Goal: Communication & Community: Answer question/provide support

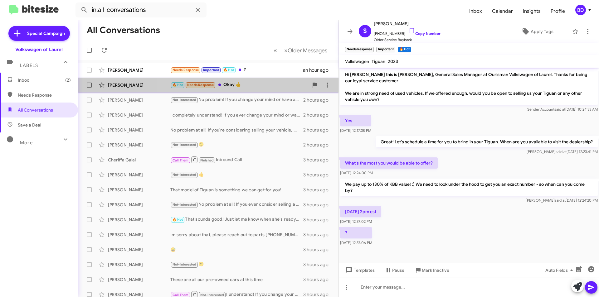
click at [272, 86] on div "🔥 Hot Needs Response Okay 👍" at bounding box center [239, 84] width 138 height 7
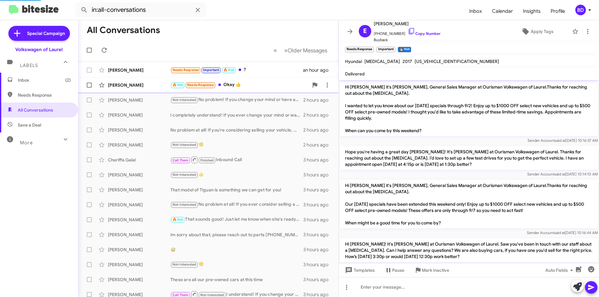
scroll to position [596, 0]
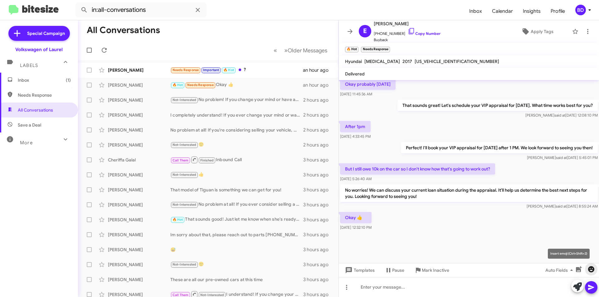
click at [589, 271] on icon "button" at bounding box center [591, 269] width 6 height 6
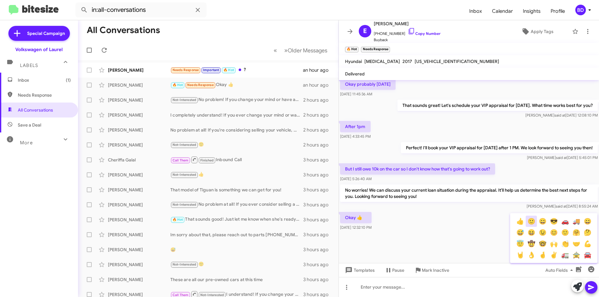
click at [532, 222] on button "🙂" at bounding box center [530, 221] width 11 height 11
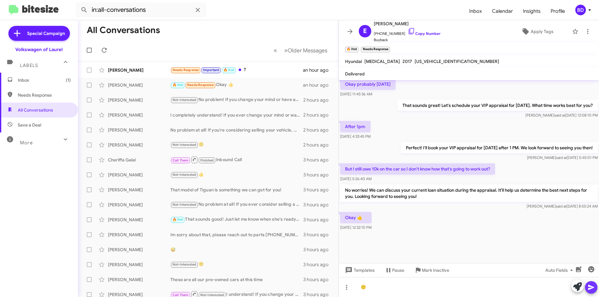
click at [592, 288] on icon at bounding box center [591, 287] width 6 height 5
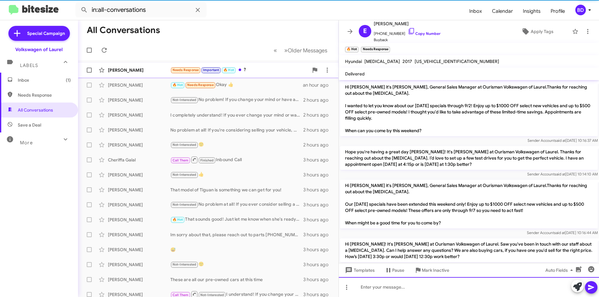
scroll to position [31, 0]
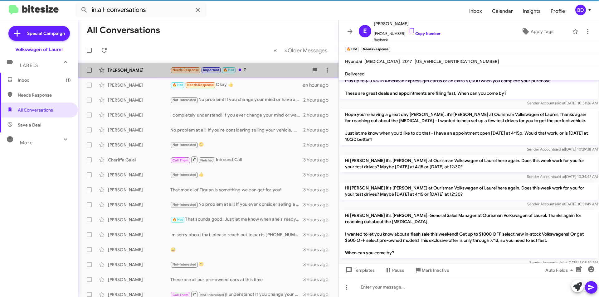
click at [266, 72] on div "Needs Response Important 🔥 Hot ?" at bounding box center [239, 69] width 138 height 7
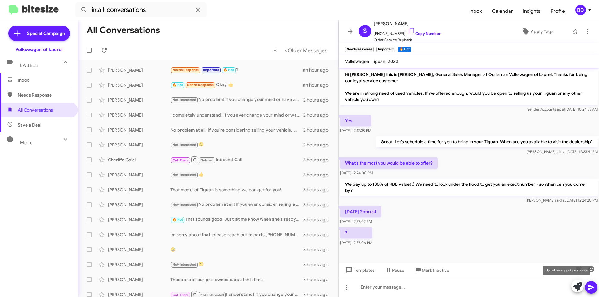
click at [576, 287] on icon at bounding box center [577, 286] width 9 height 9
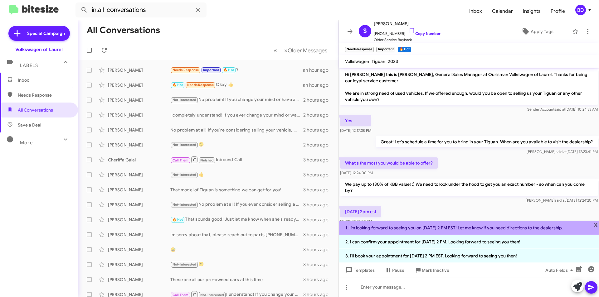
click at [431, 226] on li "1. I’m looking forward to seeing you on 8/27 at 2 PM EST! Let me know if you ne…" at bounding box center [469, 228] width 260 height 14
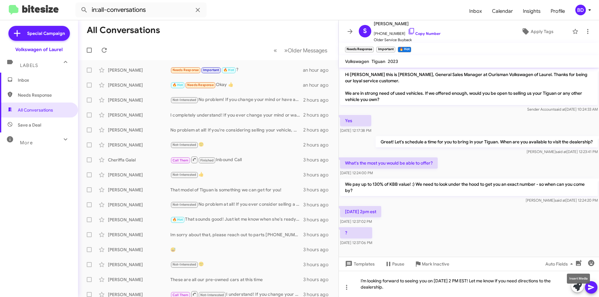
click at [591, 287] on mat-tooltip-component "Insert Media" at bounding box center [578, 278] width 32 height 19
click at [592, 288] on icon at bounding box center [590, 287] width 7 height 7
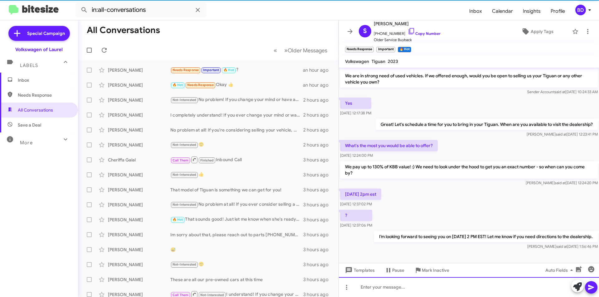
scroll to position [18, 0]
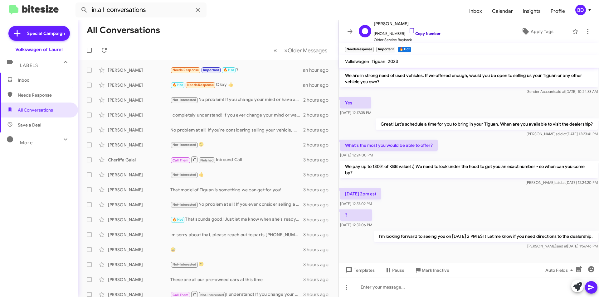
click at [426, 32] on link "Copy Number" at bounding box center [423, 33] width 33 height 5
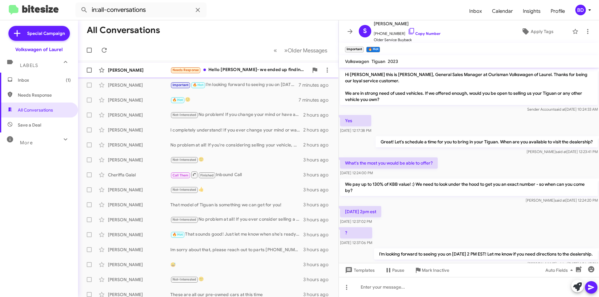
click at [235, 69] on div "Needs Response Hello [PERSON_NAME]- we ended up finding a specific Atlas at ano…" at bounding box center [239, 69] width 138 height 7
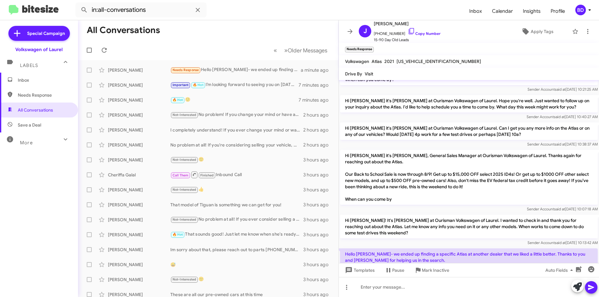
scroll to position [120, 0]
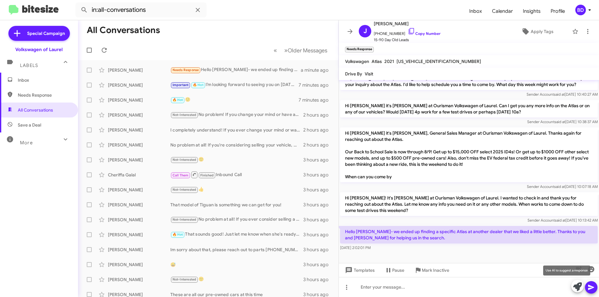
click at [575, 285] on icon at bounding box center [577, 286] width 9 height 9
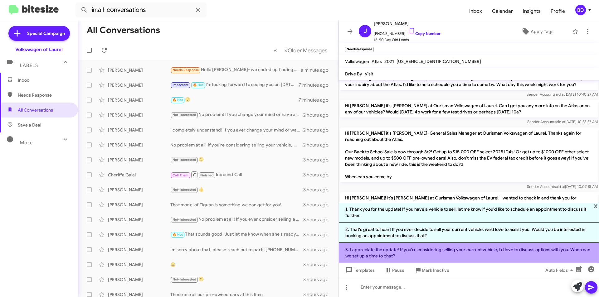
click at [434, 255] on li "3. I appreciate the update! If you're considering selling your current vehicle,…" at bounding box center [469, 253] width 260 height 20
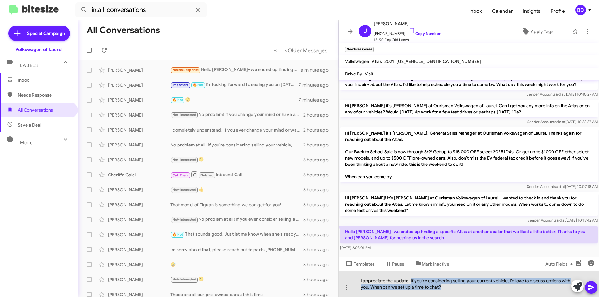
drag, startPoint x: 409, startPoint y: 281, endPoint x: 452, endPoint y: 288, distance: 43.6
click at [452, 288] on div "I appreciate the update! If you're considering selling your current vehicle, I’…" at bounding box center [469, 284] width 260 height 26
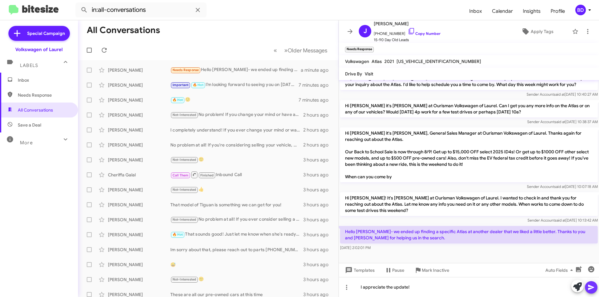
click at [587, 288] on icon at bounding box center [590, 287] width 7 height 7
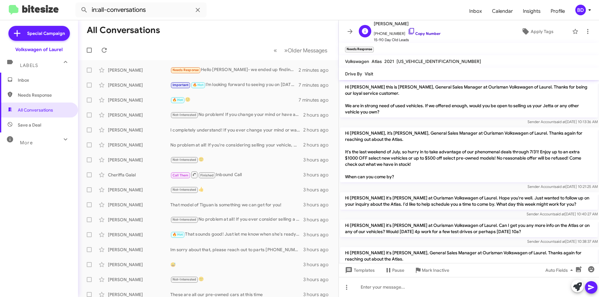
click at [426, 33] on link "Copy Number" at bounding box center [423, 33] width 33 height 5
